Goal: Task Accomplishment & Management: Manage account settings

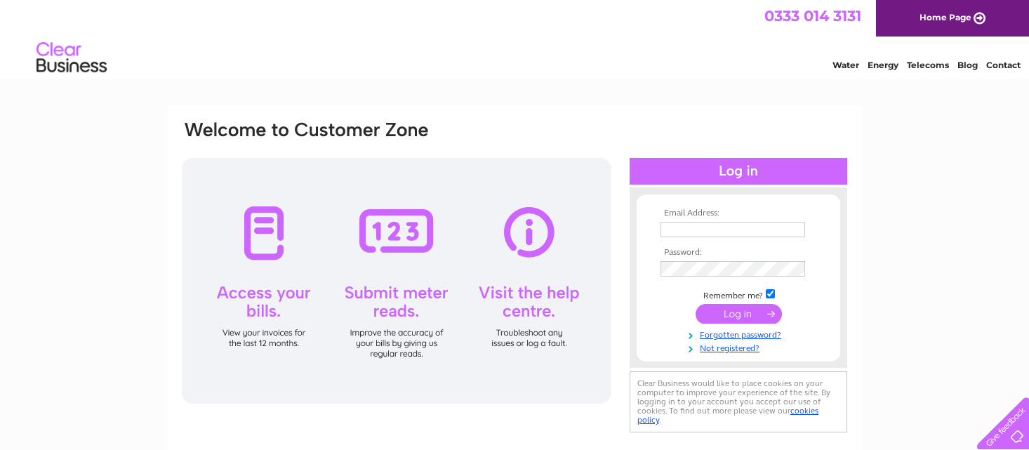
type input "[PERSON_NAME][EMAIL_ADDRESS][PERSON_NAME][DOMAIN_NAME]"
click at [732, 310] on input "submit" at bounding box center [739, 314] width 86 height 20
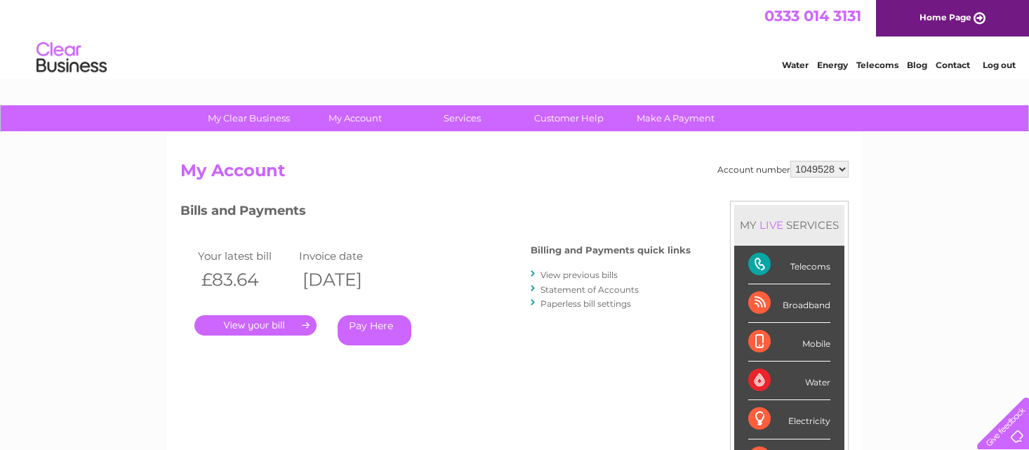
click at [239, 328] on link "." at bounding box center [255, 325] width 122 height 20
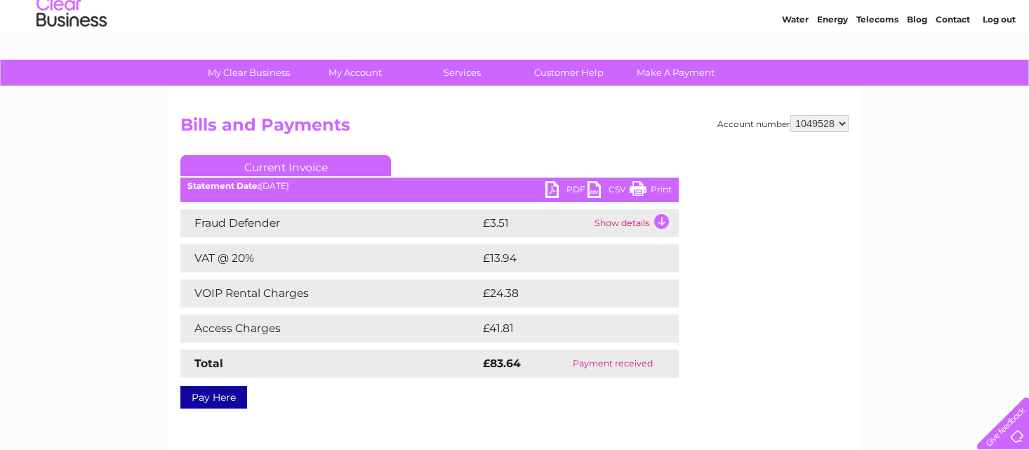
scroll to position [70, 0]
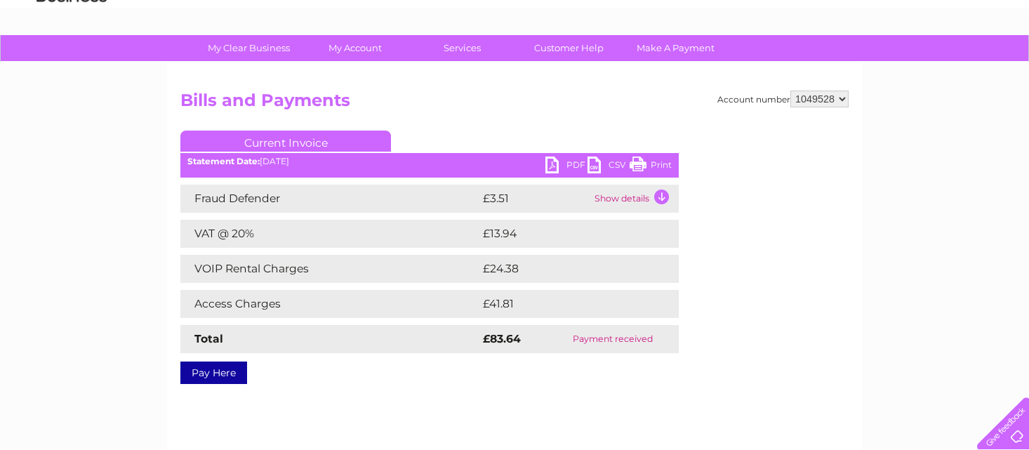
click at [659, 197] on td "Show details" at bounding box center [635, 199] width 88 height 28
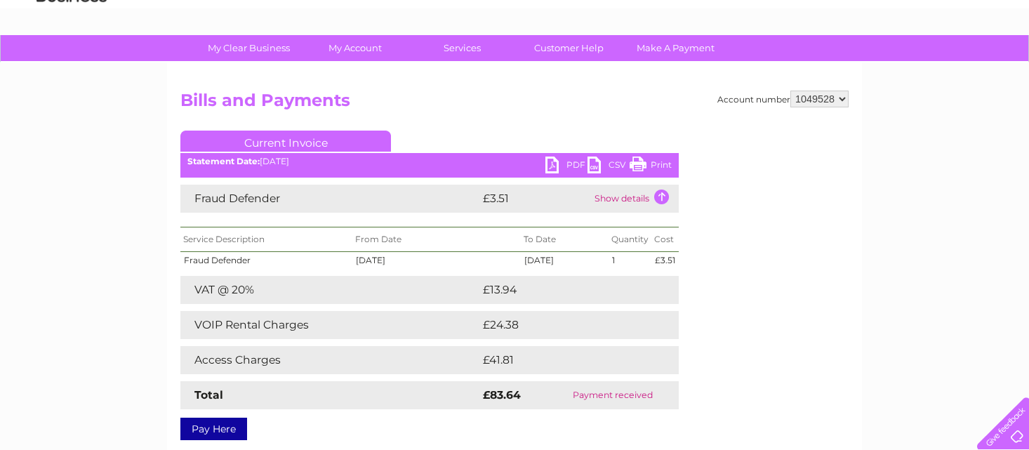
click at [552, 166] on link "PDF" at bounding box center [566, 167] width 42 height 20
